Goal: Find specific page/section: Find specific page/section

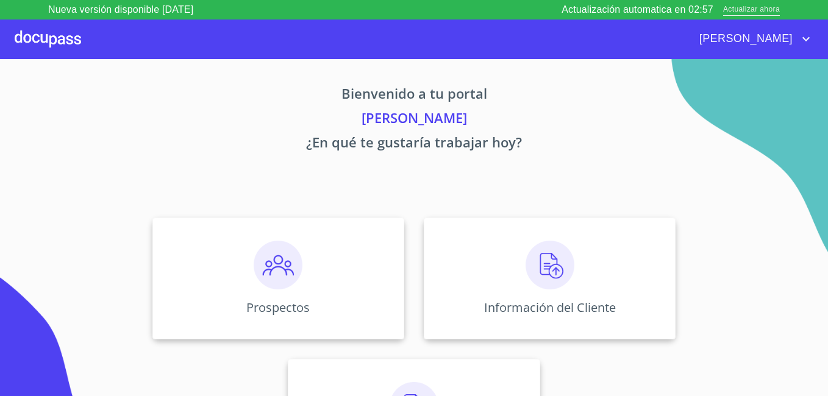
click at [750, 8] on span "Actualizar ahora" at bounding box center [751, 10] width 57 height 13
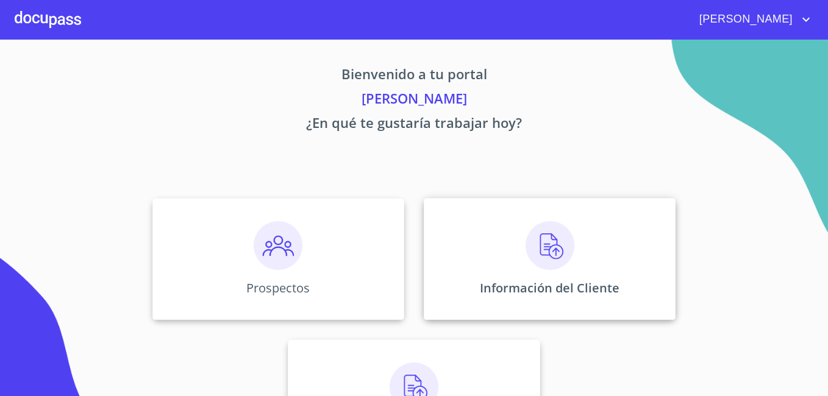
click at [580, 249] on div "Información del Cliente" at bounding box center [550, 259] width 252 height 122
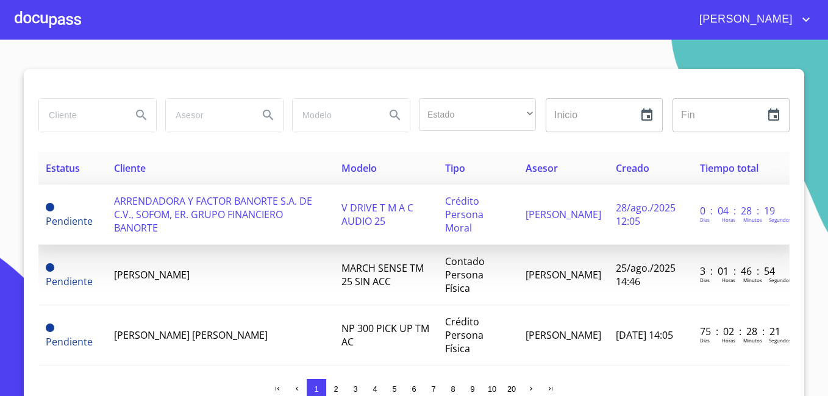
click at [233, 224] on span "ARRENDADORA Y FACTOR BANORTE S.A. DE C.V., SOFOM, ER. GRUPO FINANCIERO BANORTE" at bounding box center [213, 214] width 198 height 40
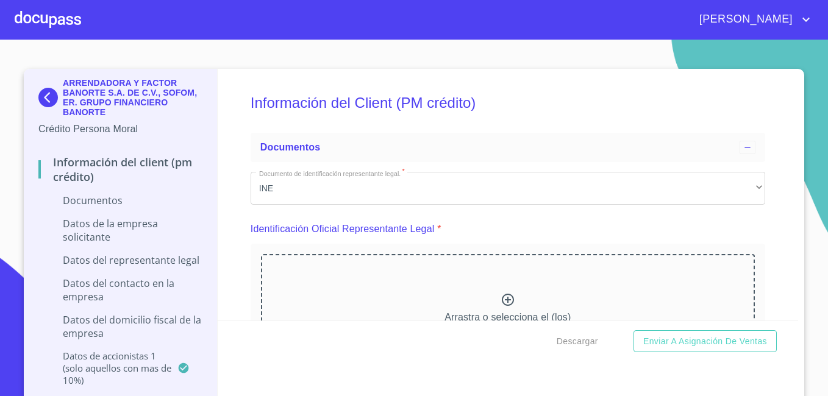
click at [54, 103] on img at bounding box center [50, 98] width 24 height 20
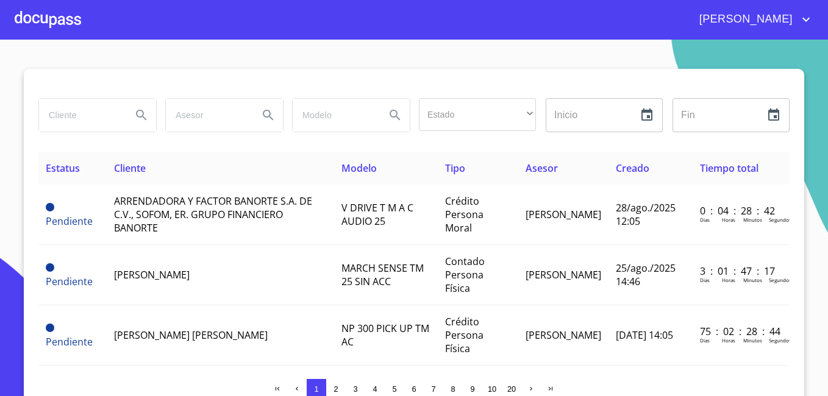
click at [51, 15] on div at bounding box center [48, 19] width 66 height 39
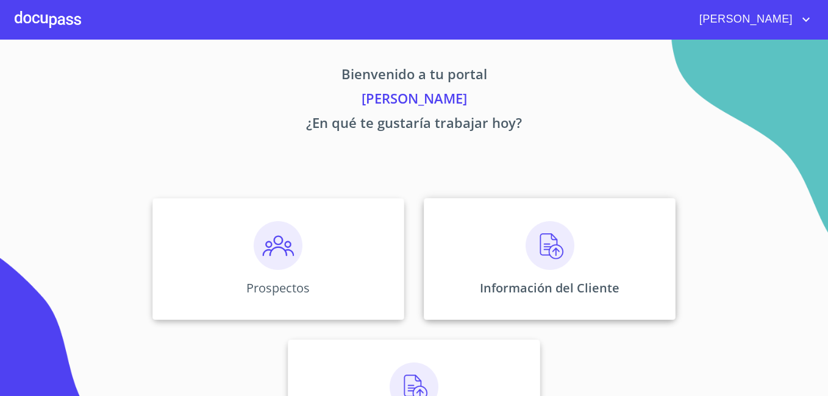
drag, startPoint x: 491, startPoint y: 265, endPoint x: 496, endPoint y: 258, distance: 8.3
click at [496, 258] on div "Información del Cliente" at bounding box center [550, 259] width 252 height 122
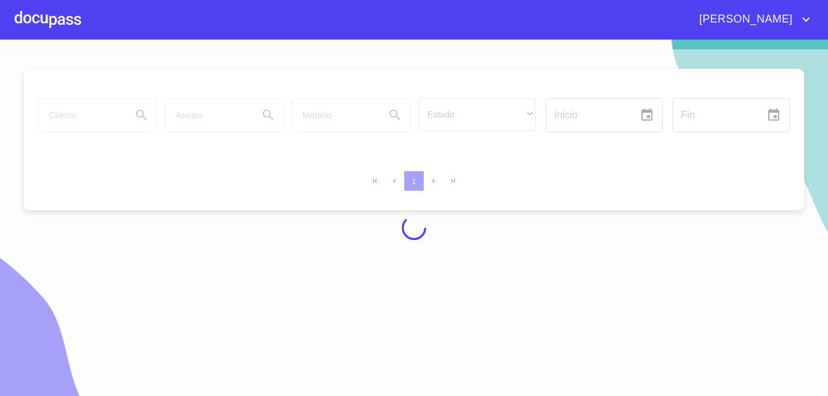
click at [49, 16] on div at bounding box center [48, 19] width 66 height 39
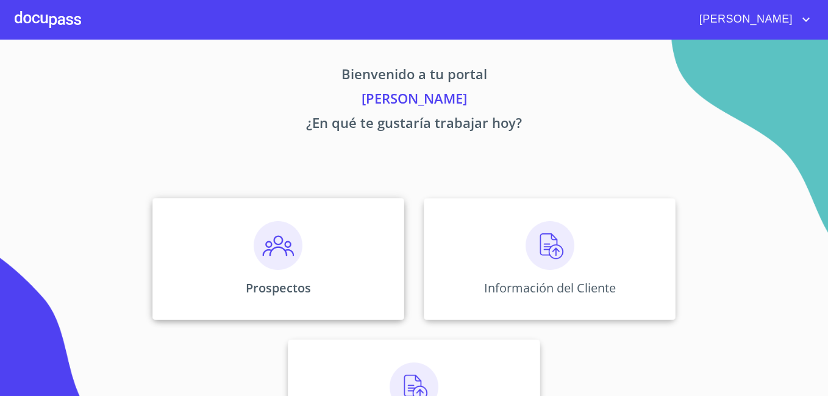
click at [272, 252] on img at bounding box center [278, 245] width 49 height 49
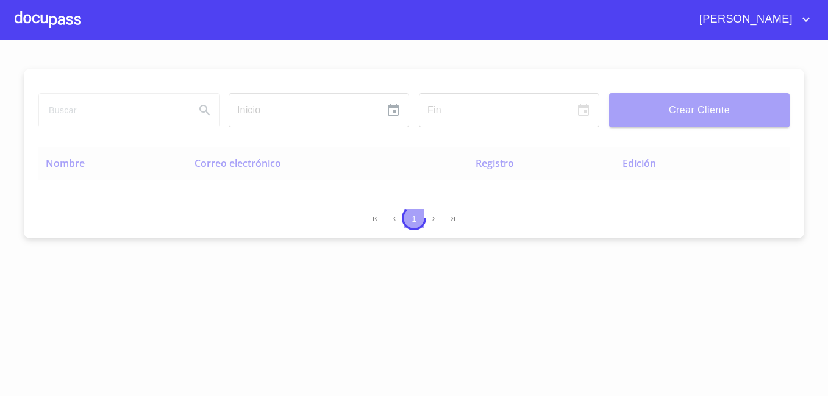
click at [42, 20] on div at bounding box center [48, 19] width 66 height 39
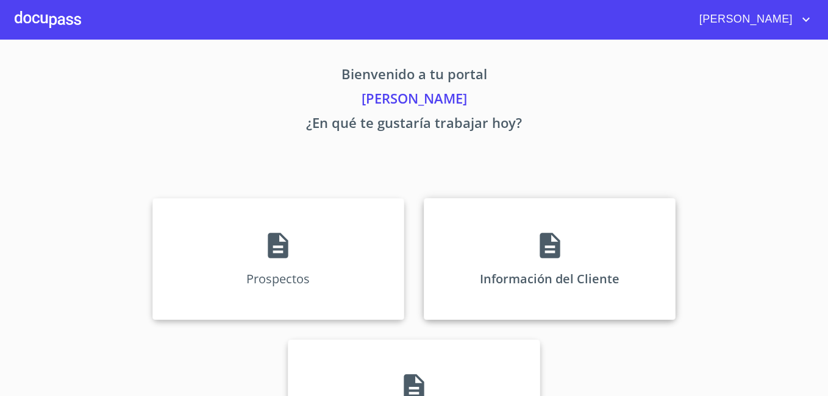
drag, startPoint x: 513, startPoint y: 260, endPoint x: 512, endPoint y: 229, distance: 31.1
click at [512, 229] on div "Información del Cliente" at bounding box center [550, 259] width 252 height 122
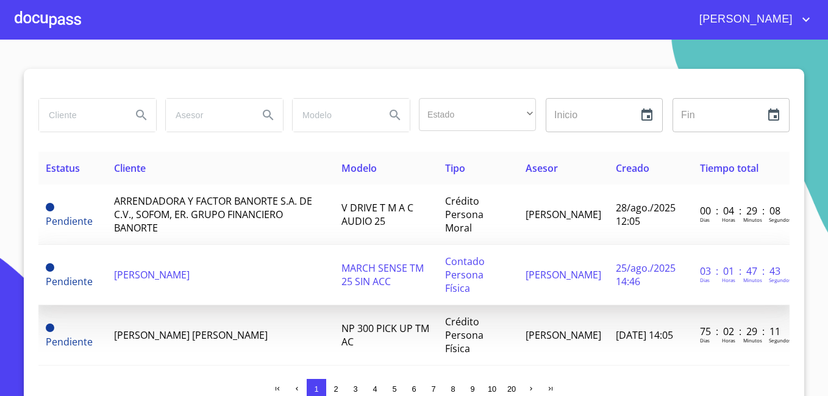
click at [185, 272] on span "[PERSON_NAME]" at bounding box center [152, 274] width 76 height 13
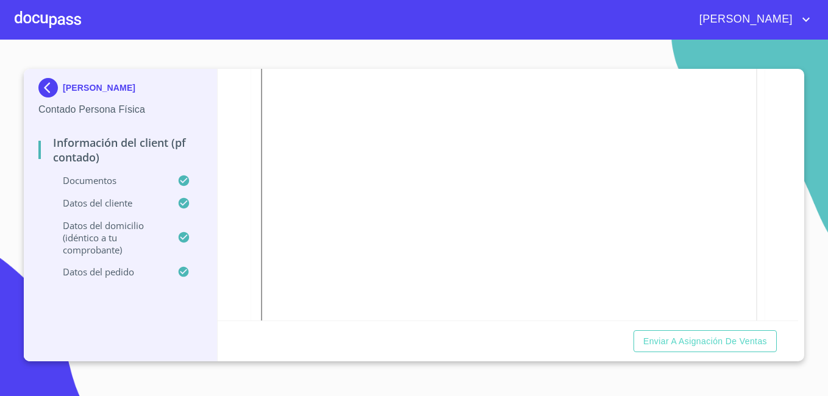
scroll to position [122, 0]
drag, startPoint x: 720, startPoint y: 165, endPoint x: 232, endPoint y: 126, distance: 489.8
click at [232, 126] on div "Información del Client (PF contado) Documentos Documento de identificación.   *…" at bounding box center [508, 195] width 581 height 252
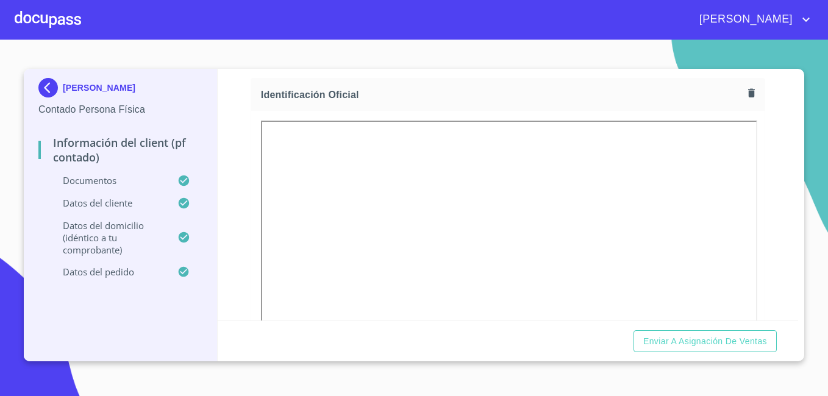
scroll to position [0, 0]
